Goal: Task Accomplishment & Management: Manage account settings

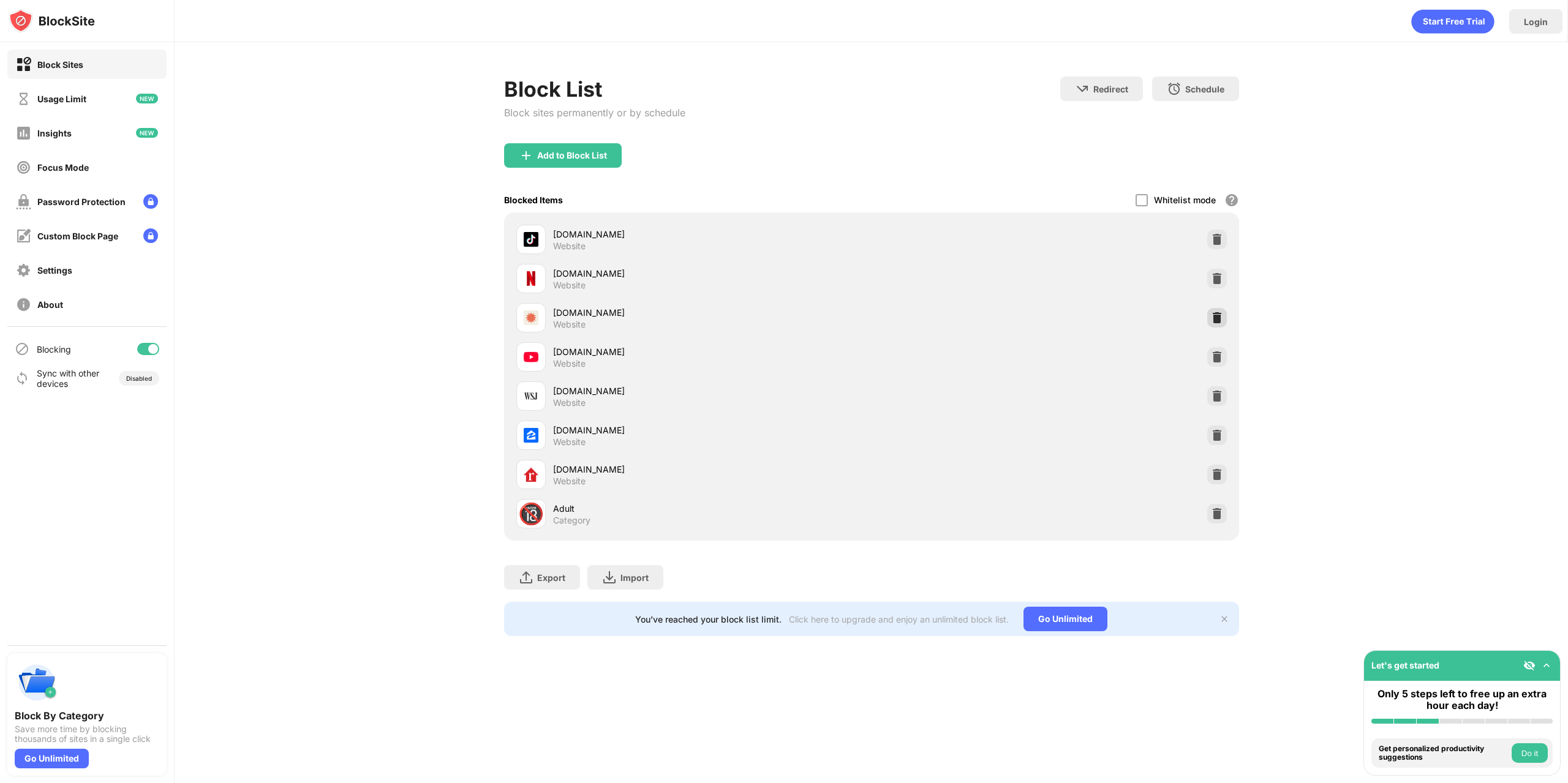
click at [1218, 317] on img at bounding box center [1217, 317] width 12 height 12
